Goal: Transaction & Acquisition: Purchase product/service

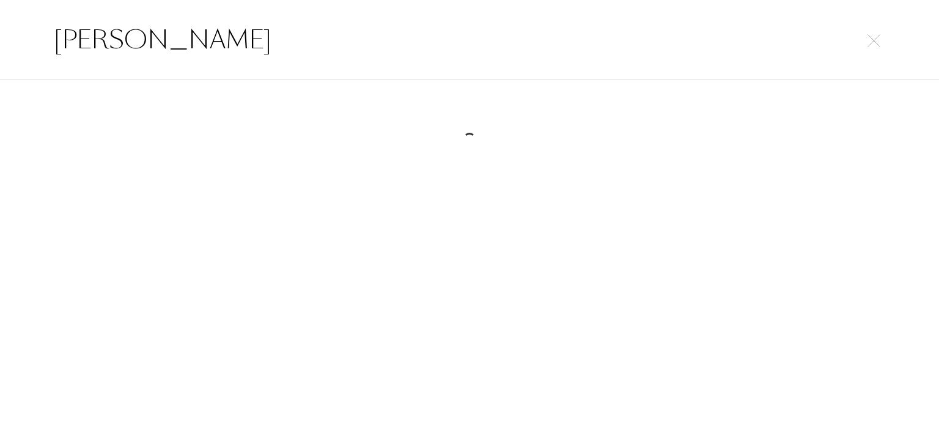
select select "DE"
drag, startPoint x: 308, startPoint y: 35, endPoint x: 0, endPoint y: 23, distance: 308.4
click at [0, 24] on div "[PERSON_NAME]" at bounding box center [469, 39] width 939 height 79
paste input "ssential Parfums"
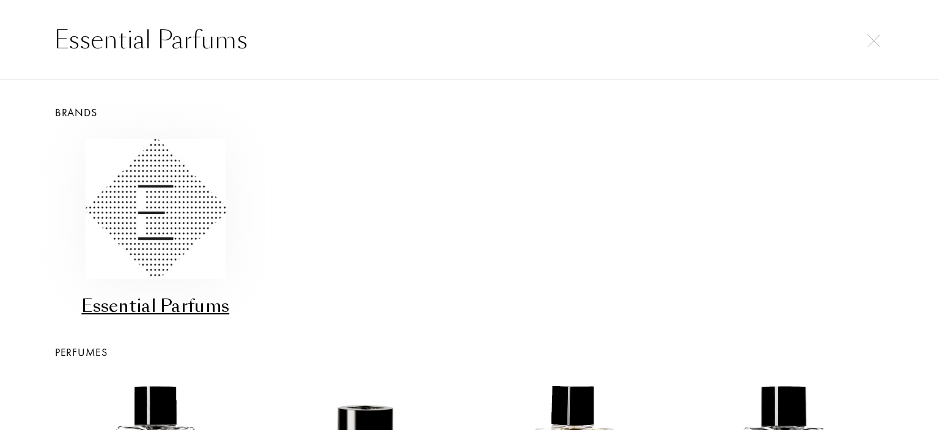
type input "Essential Parfums"
click at [173, 188] on img at bounding box center [156, 209] width 140 height 140
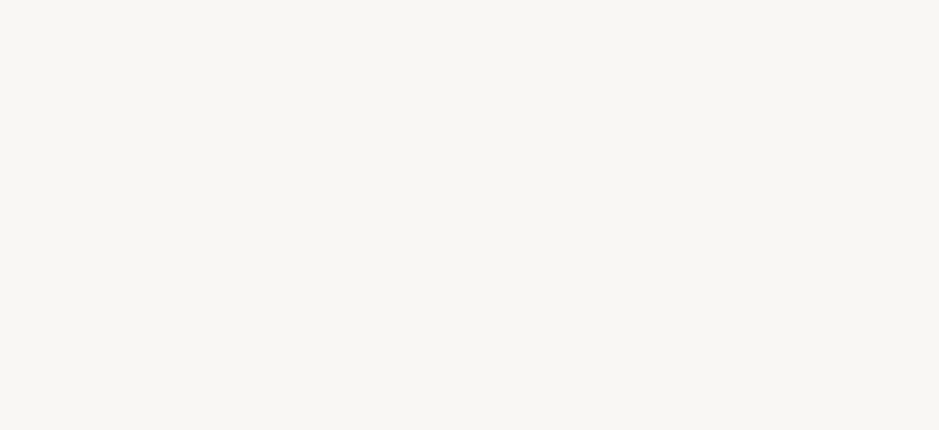
select select "DE"
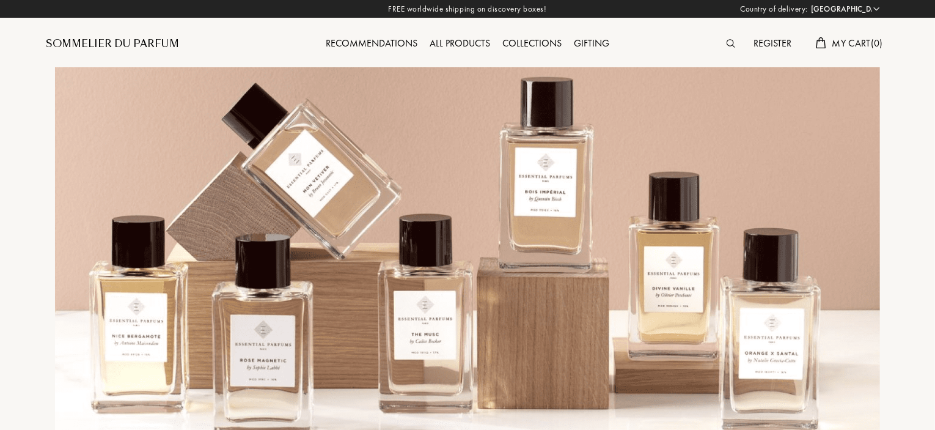
click at [727, 42] on img at bounding box center [731, 43] width 9 height 9
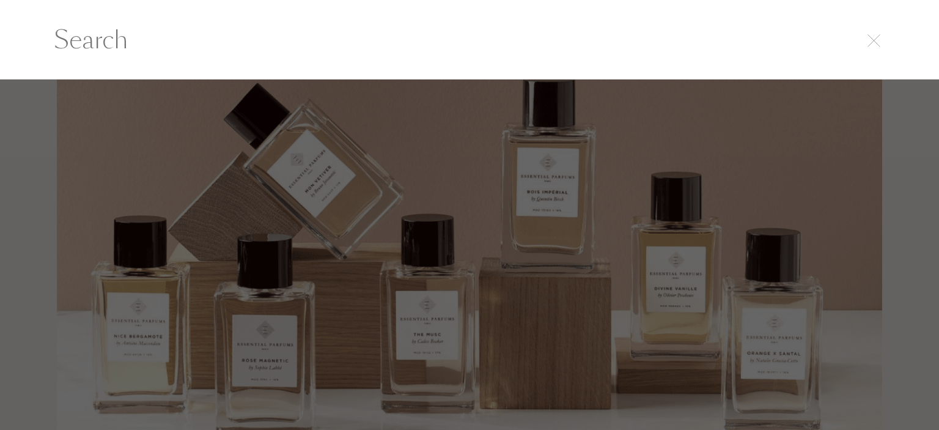
click at [710, 189] on div at bounding box center [469, 254] width 939 height 351
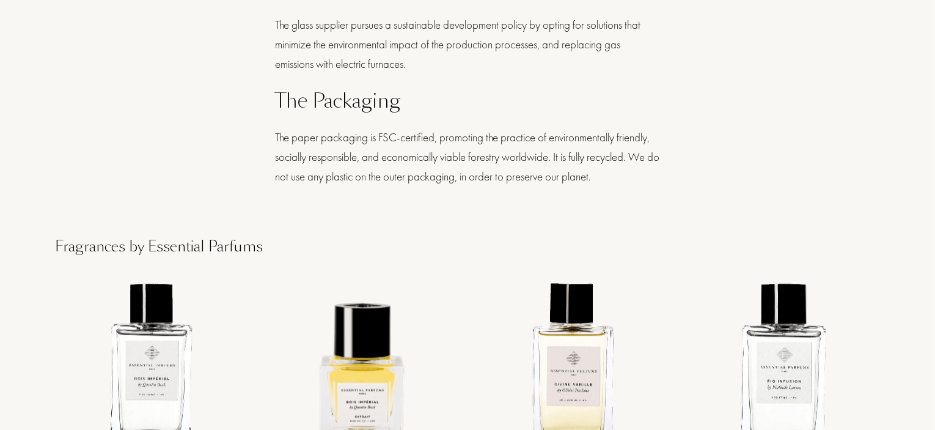
scroll to position [1589, 0]
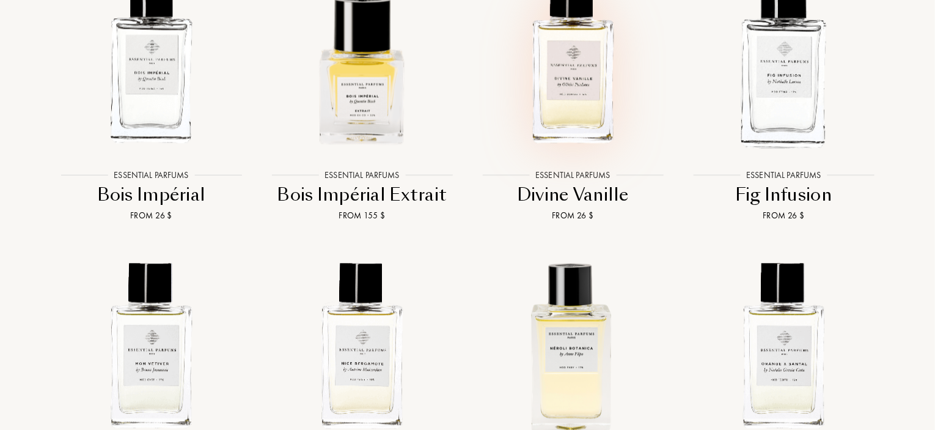
click at [554, 78] on img at bounding box center [573, 60] width 190 height 190
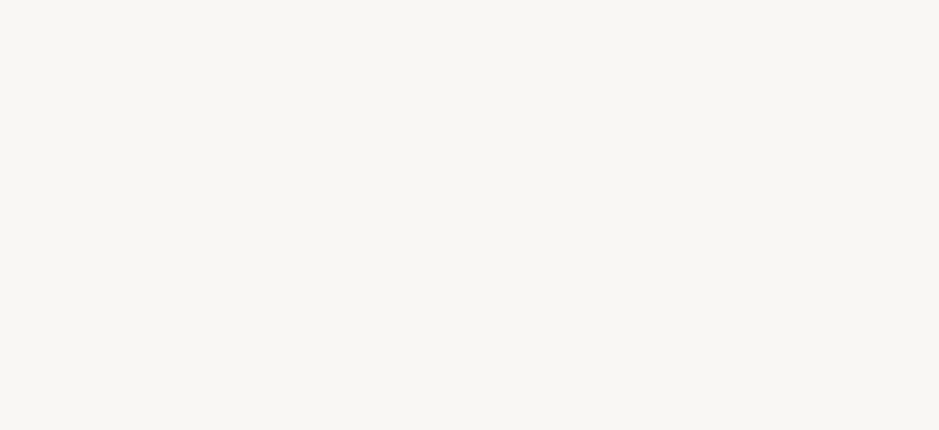
select select "DE"
